Goal: Information Seeking & Learning: Learn about a topic

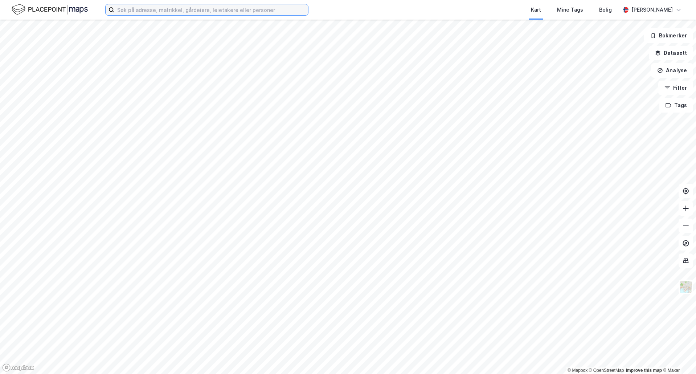
click at [193, 12] on input at bounding box center [211, 9] width 194 height 11
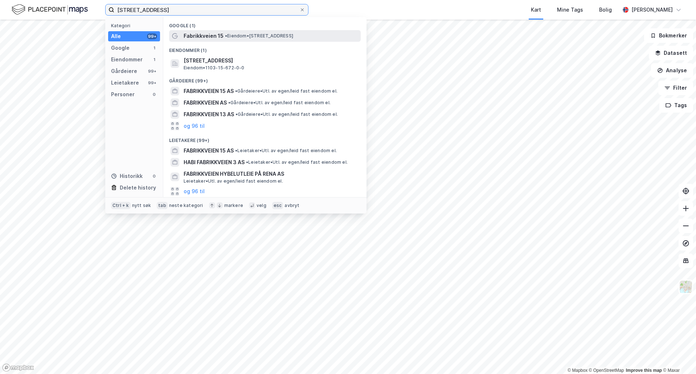
type input "[STREET_ADDRESS]"
click at [204, 31] on div "Fabrikkveien 15 • Eiendom • [STREET_ADDRESS]" at bounding box center [265, 36] width 192 height 12
